Goal: Task Accomplishment & Management: Use online tool/utility

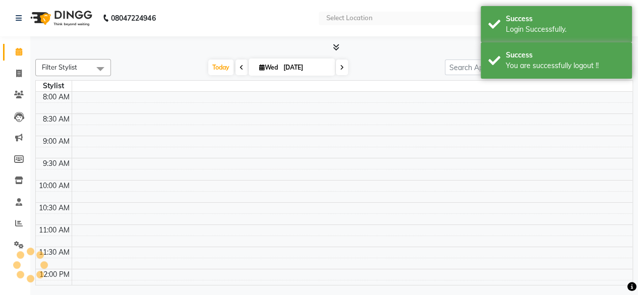
select select "en"
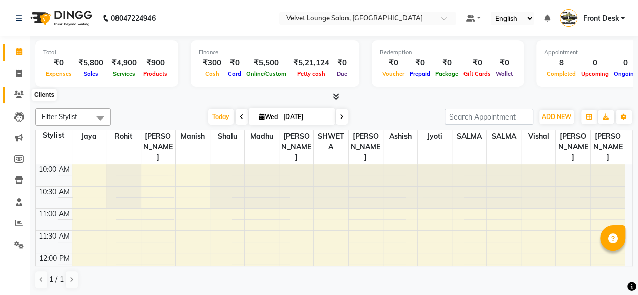
click at [15, 97] on icon at bounding box center [19, 95] width 10 height 8
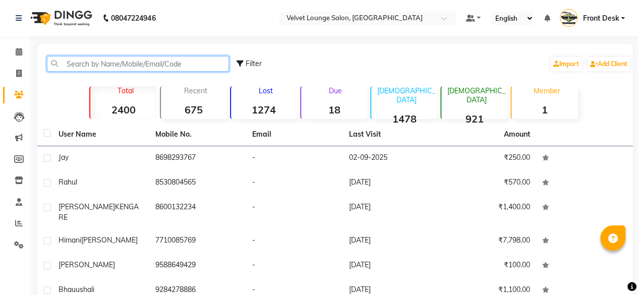
click at [92, 59] on input "text" at bounding box center [138, 64] width 182 height 16
click at [117, 62] on input "text" at bounding box center [138, 64] width 182 height 16
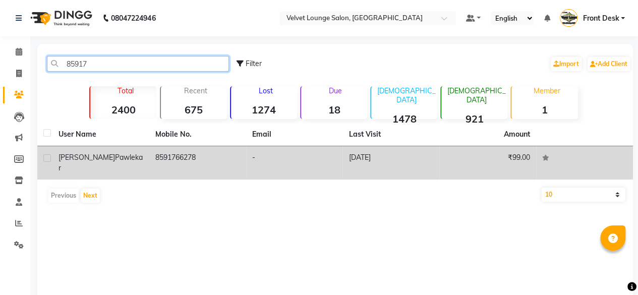
type input "85917"
click at [275, 161] on td "-" at bounding box center [294, 162] width 97 height 33
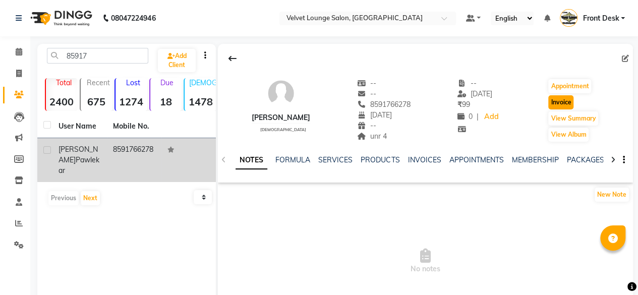
click at [567, 102] on button "Invoice" at bounding box center [561, 102] width 25 height 14
select select "service"
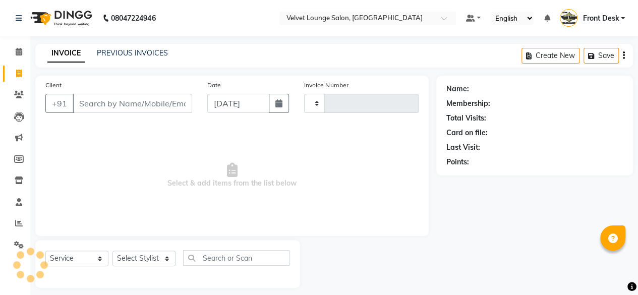
scroll to position [8, 0]
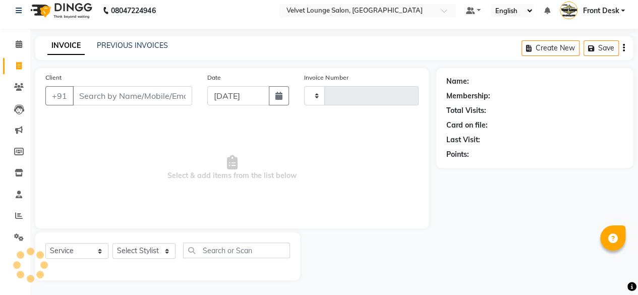
type input "1726"
select select "5962"
type input "8591766278"
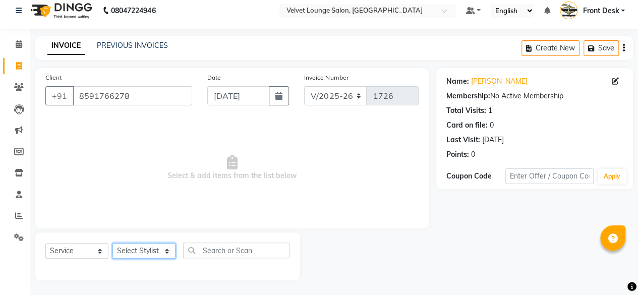
click at [139, 243] on select "Select Stylist [PERSON_NAME] [PERSON_NAME] [PERSON_NAME] Front Desk Jaya jyoti …" at bounding box center [144, 251] width 63 height 16
select select "42846"
click at [113, 243] on select "Select Stylist [PERSON_NAME] [PERSON_NAME] [PERSON_NAME] Front Desk Jaya jyoti …" at bounding box center [144, 251] width 63 height 16
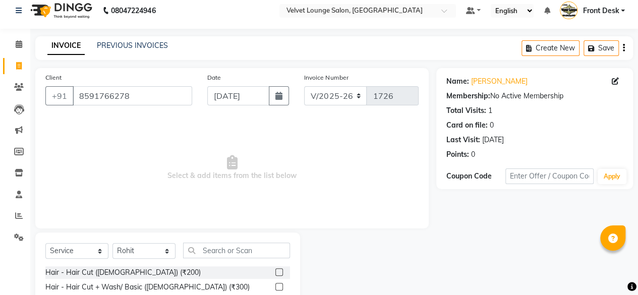
click at [276, 272] on label at bounding box center [280, 272] width 8 height 8
click at [276, 272] on input "checkbox" at bounding box center [279, 272] width 7 height 7
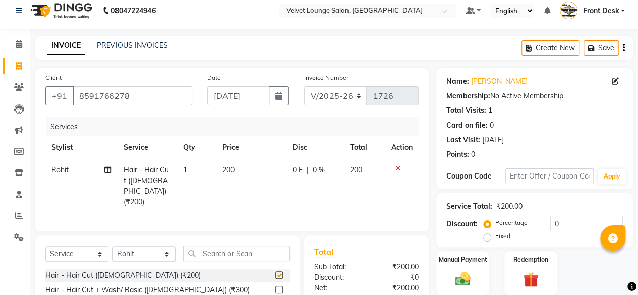
checkbox input "false"
click at [294, 169] on span "0 F" at bounding box center [298, 170] width 10 height 11
select select "42846"
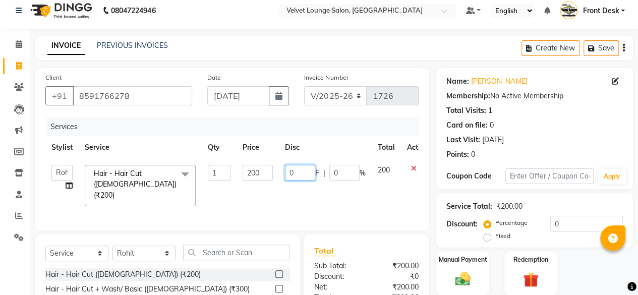
click at [289, 171] on input "0" at bounding box center [300, 173] width 30 height 16
type input "100"
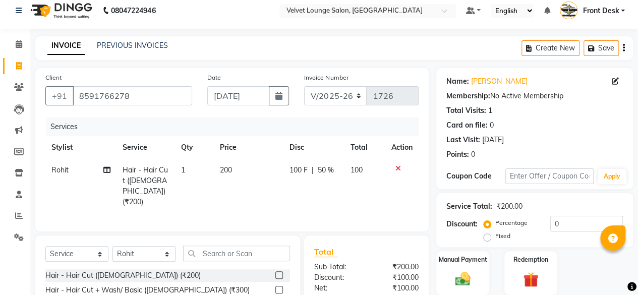
click at [295, 177] on td "100 F | 50 %" at bounding box center [313, 186] width 61 height 55
select select "42846"
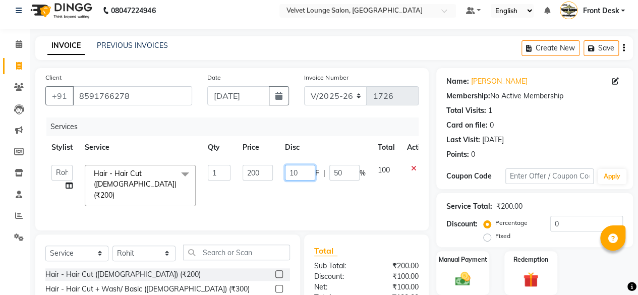
click at [303, 170] on input "10" at bounding box center [300, 173] width 30 height 16
type input "101"
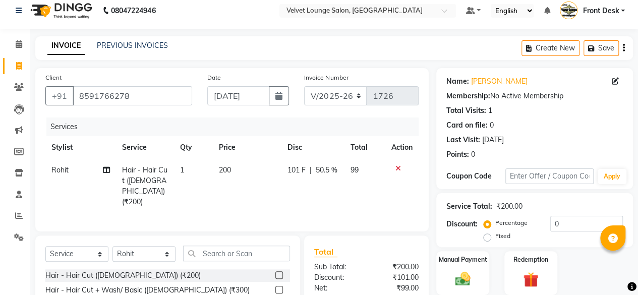
click at [397, 227] on div "Client [PHONE_NUMBER] Date [DATE] Invoice Number V/2025 V/[PHONE_NUMBER] Servic…" at bounding box center [232, 150] width 394 height 164
click at [467, 258] on label "Manual Payment" at bounding box center [463, 259] width 50 height 10
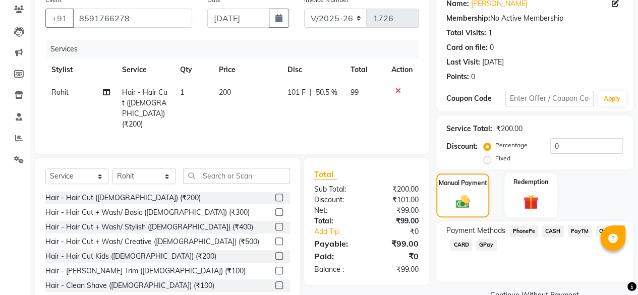
scroll to position [109, 0]
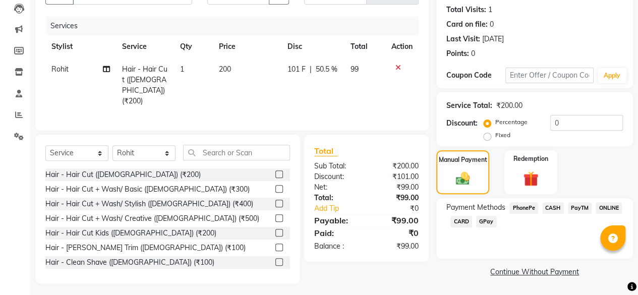
click at [525, 206] on span "PhonePe" at bounding box center [524, 208] width 29 height 12
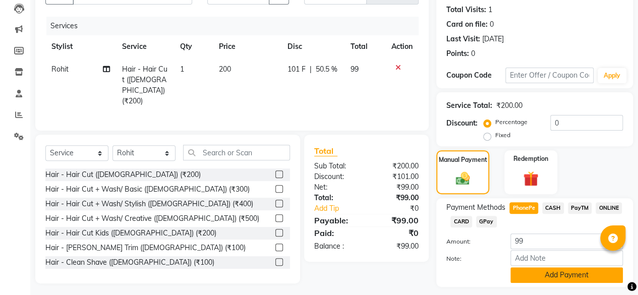
click at [605, 276] on button "Add Payment" at bounding box center [567, 275] width 113 height 16
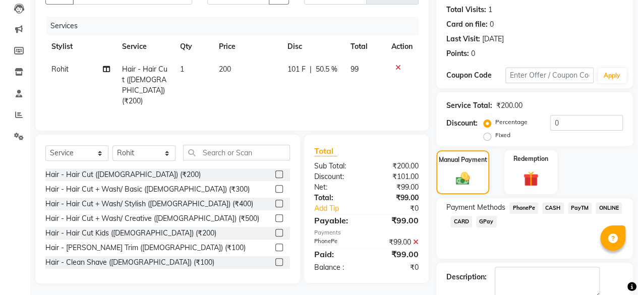
scroll to position [164, 0]
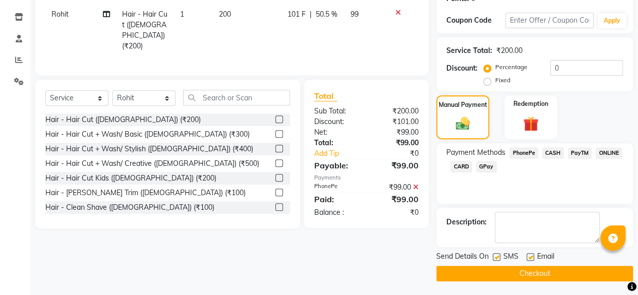
click at [541, 274] on button "Checkout" at bounding box center [535, 274] width 197 height 16
